Goal: Information Seeking & Learning: Check status

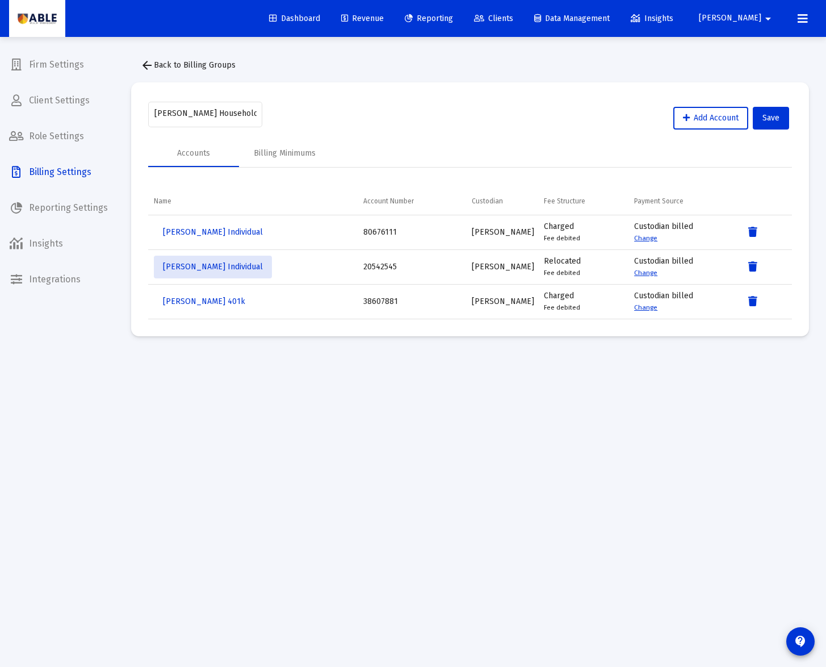
click at [513, 19] on span "Clients" at bounding box center [493, 19] width 39 height 10
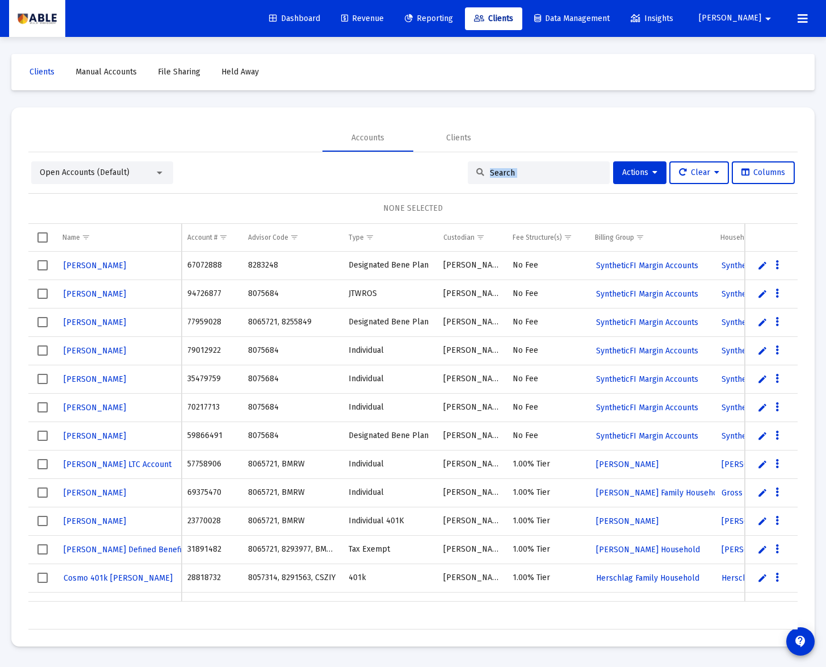
drag, startPoint x: 519, startPoint y: 184, endPoint x: 516, endPoint y: 177, distance: 8.1
click at [519, 183] on div "Open Accounts (Default) Actions Clear Columns NONE SELECTED Name Name Account #…" at bounding box center [413, 395] width 770 height 468
click at [514, 165] on div at bounding box center [539, 172] width 142 height 23
click at [512, 170] on input at bounding box center [545, 173] width 111 height 10
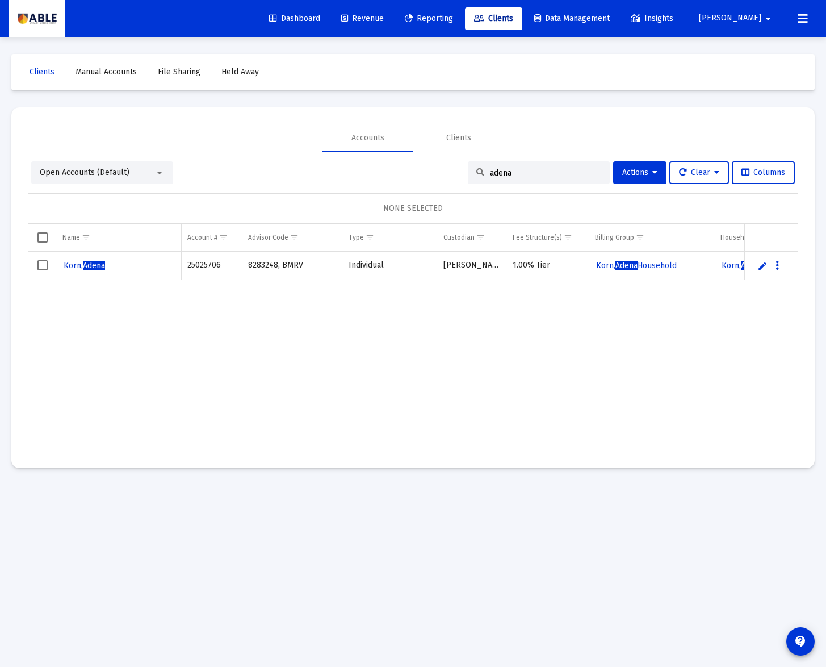
type input "adena"
click at [95, 267] on span "Adena" at bounding box center [94, 266] width 22 height 10
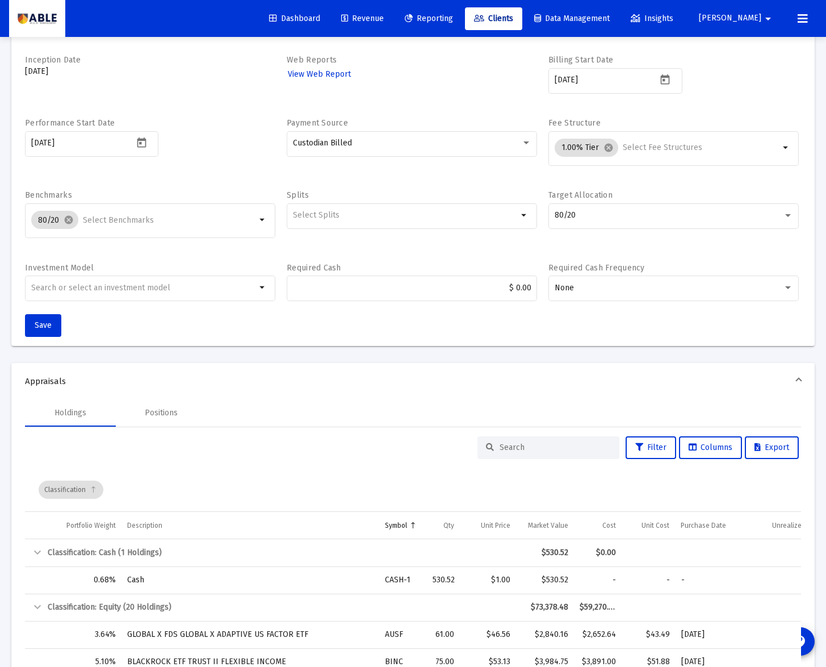
scroll to position [154, 0]
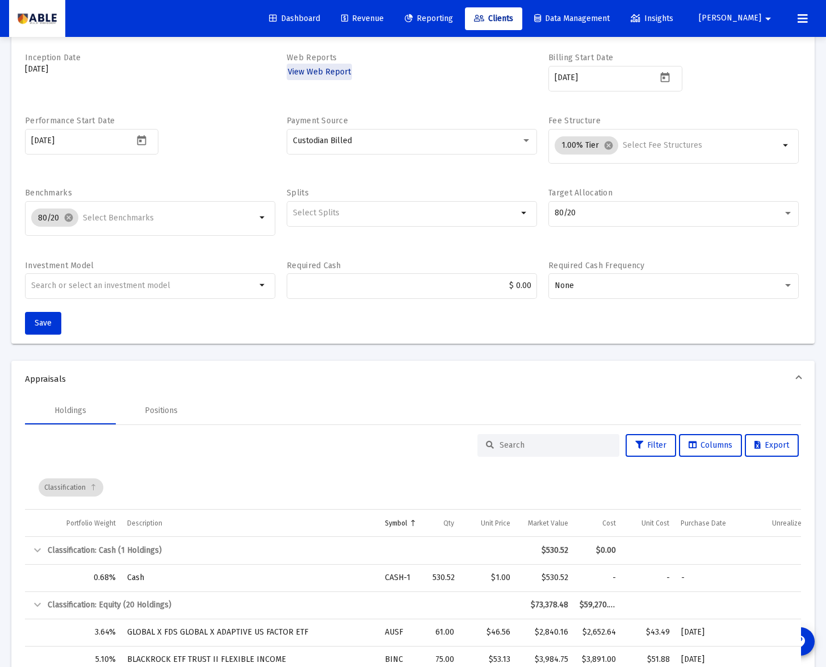
click at [336, 72] on span "View Web Report" at bounding box center [319, 72] width 63 height 10
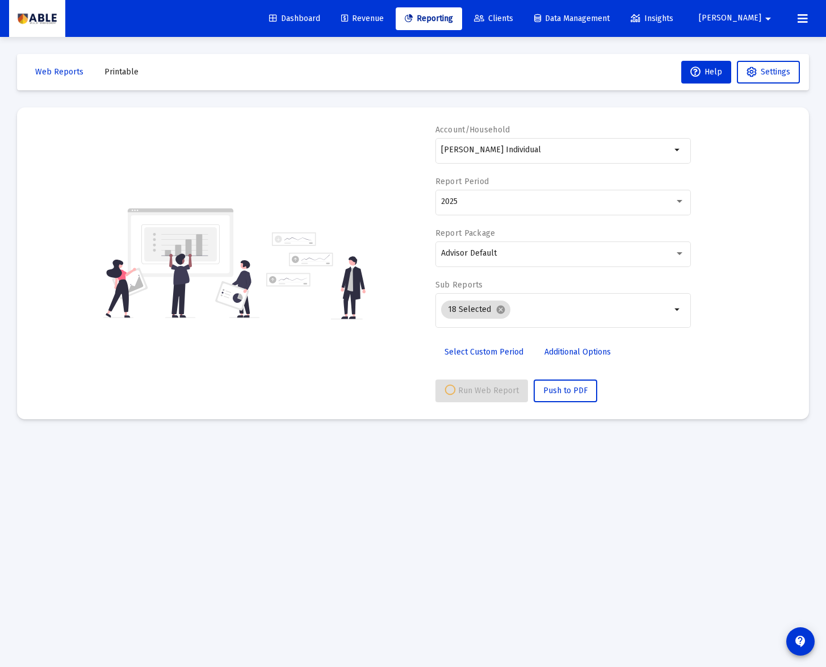
select select "View all"
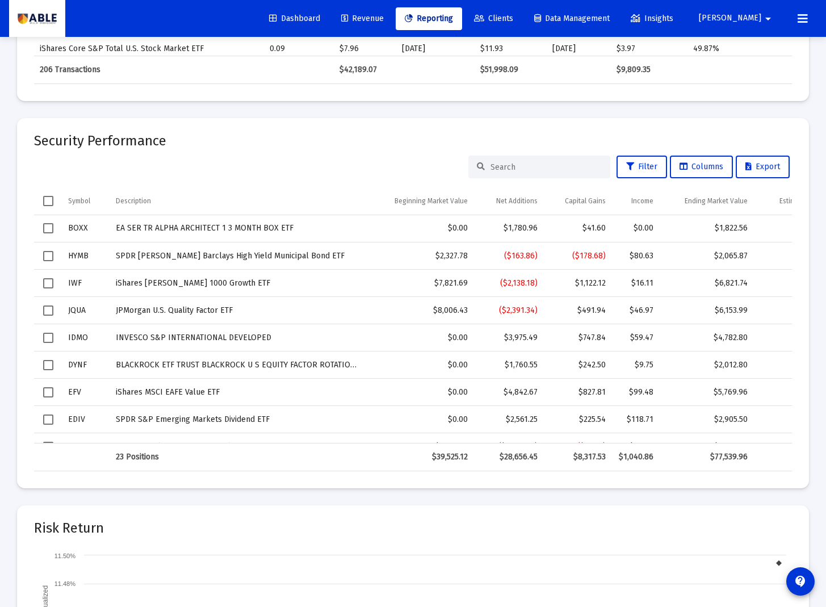
scroll to position [5023, 0]
